Goal: Task Accomplishment & Management: Use online tool/utility

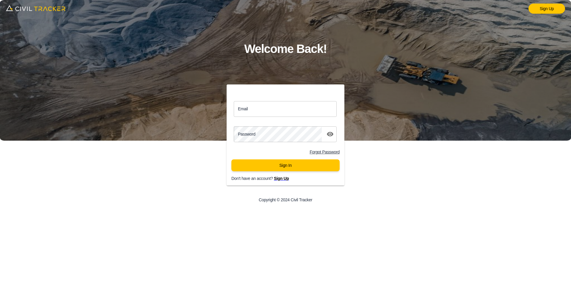
drag, startPoint x: 250, startPoint y: 109, endPoint x: 260, endPoint y: 123, distance: 16.8
click at [250, 109] on input "Email" at bounding box center [285, 109] width 103 height 16
type input "support@civiltracker.xyz"
click at [291, 165] on button "Sign In" at bounding box center [285, 165] width 108 height 12
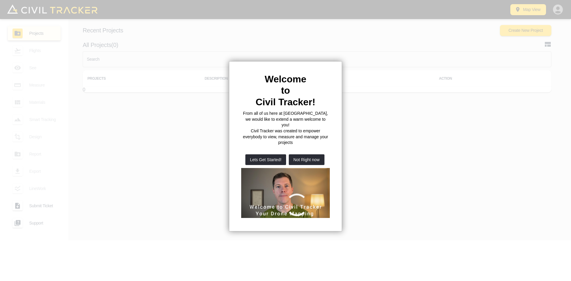
click at [558, 10] on div at bounding box center [285, 140] width 571 height 281
click at [307, 154] on button "Not Right now" at bounding box center [307, 159] width 36 height 11
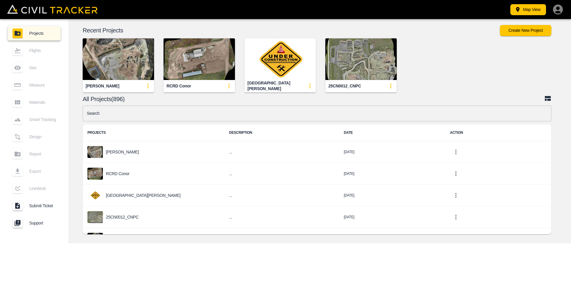
click at [560, 10] on icon "button" at bounding box center [557, 9] width 10 height 10
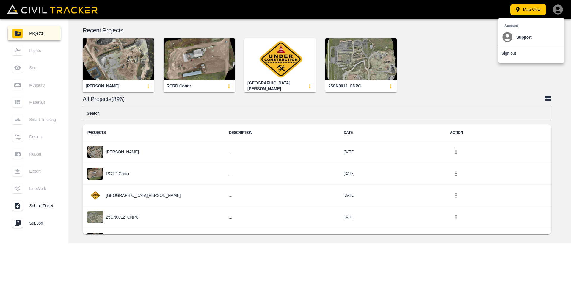
click at [446, 78] on div at bounding box center [285, 140] width 571 height 281
